Goal: Information Seeking & Learning: Find specific page/section

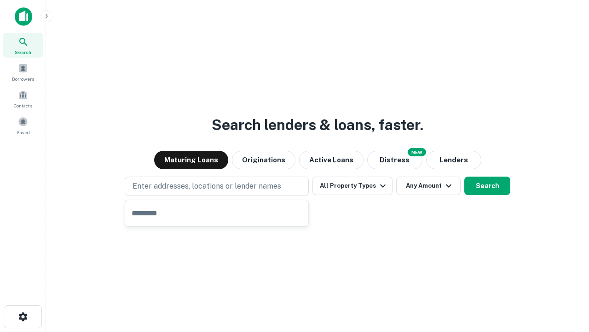
type input "**********"
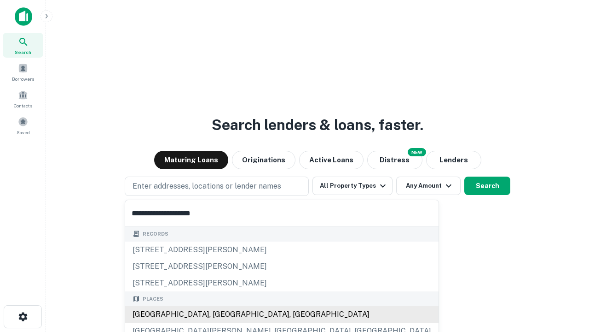
click at [220, 314] on div "[GEOGRAPHIC_DATA], [GEOGRAPHIC_DATA], [GEOGRAPHIC_DATA]" at bounding box center [282, 314] width 314 height 17
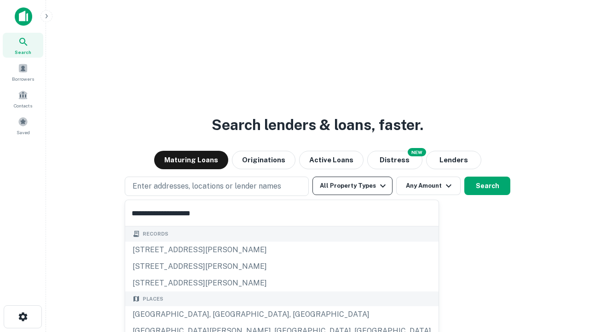
click at [353, 186] on button "All Property Types" at bounding box center [353, 185] width 80 height 18
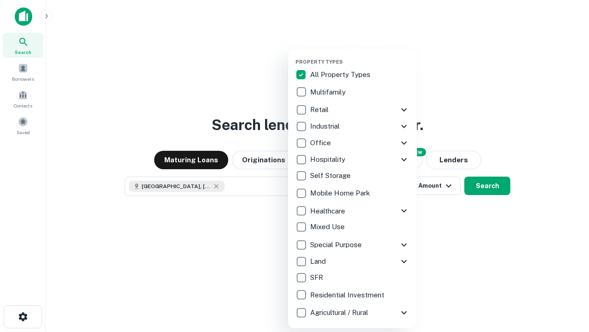
click at [360, 56] on button "button" at bounding box center [360, 56] width 129 height 0
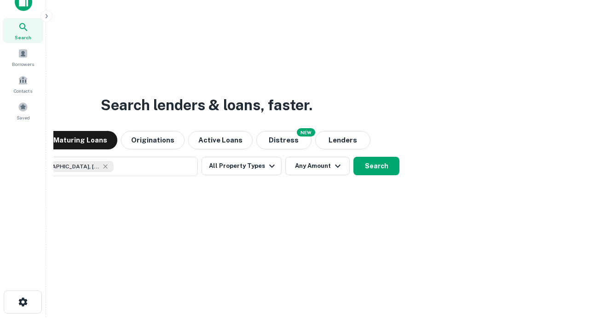
scroll to position [66, 261]
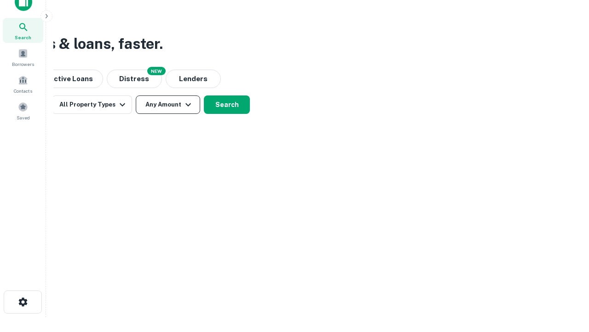
click at [168, 105] on button "Any Amount" at bounding box center [168, 104] width 64 height 18
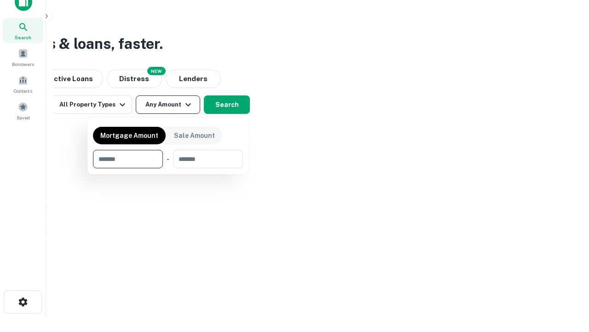
type input "*******"
click at [168, 168] on button "button" at bounding box center [168, 168] width 150 height 0
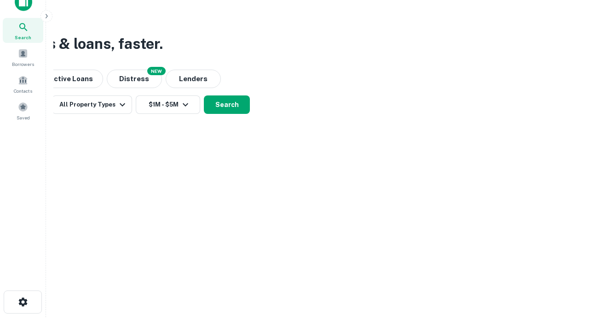
scroll to position [0, 0]
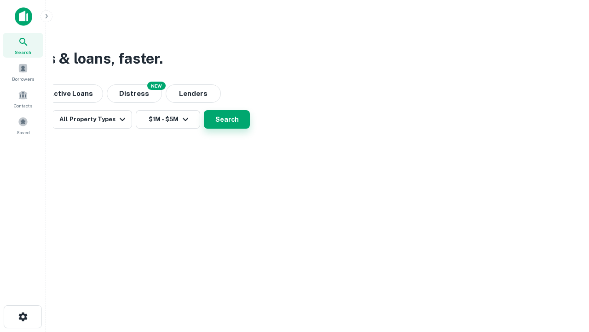
click at [250, 128] on button "Search" at bounding box center [227, 119] width 46 height 18
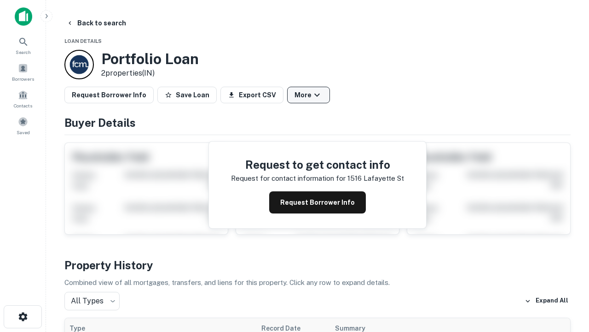
click at [309, 95] on button "More" at bounding box center [308, 95] width 43 height 17
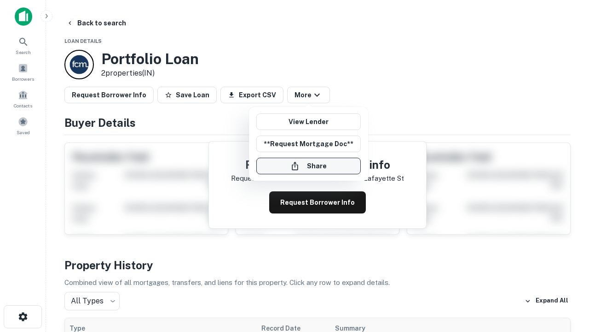
click at [309, 166] on button "Share" at bounding box center [308, 165] width 105 height 17
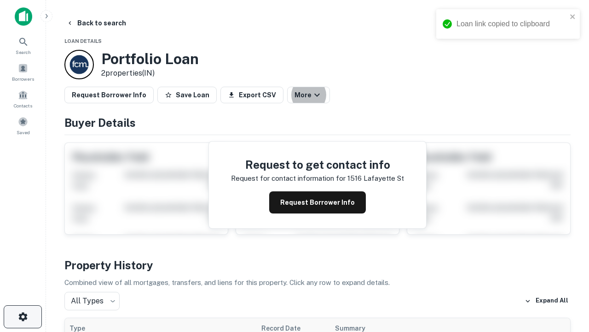
click at [23, 316] on icon "button" at bounding box center [22, 316] width 11 height 11
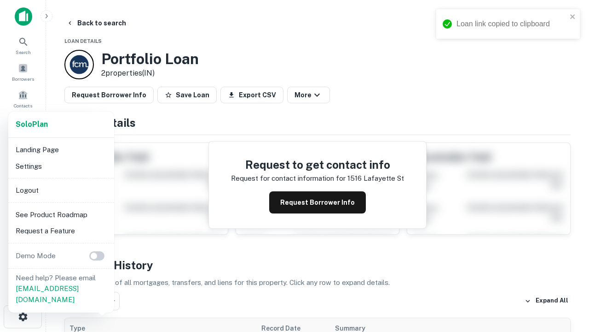
click at [61, 190] on li "Logout" at bounding box center [61, 190] width 99 height 17
